Goal: Ask a question

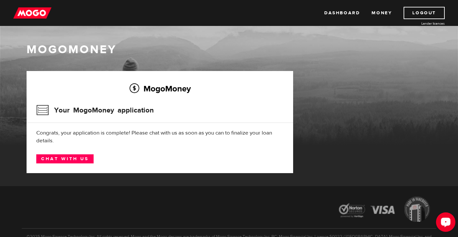
click at [443, 224] on div "Open LiveChat chat widget" at bounding box center [445, 221] width 11 height 11
click at [445, 221] on circle "Open LiveChat chat widget" at bounding box center [445, 221] width 1 height 1
